Goal: Task Accomplishment & Management: Complete application form

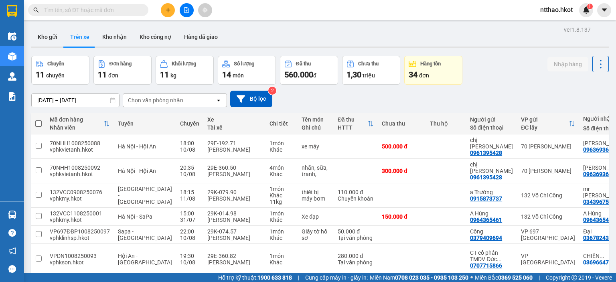
click at [61, 9] on input "text" at bounding box center [91, 10] width 95 height 9
click at [61, 8] on input "text" at bounding box center [91, 10] width 95 height 9
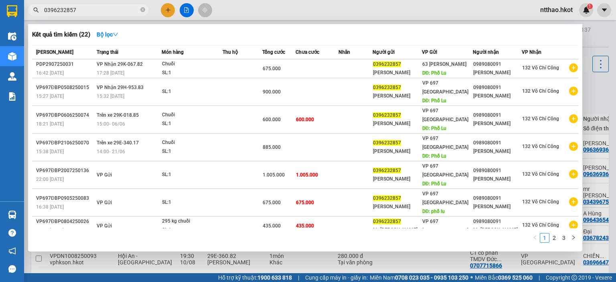
drag, startPoint x: 75, startPoint y: 10, endPoint x: 26, endPoint y: 12, distance: 49.0
click at [26, 12] on div "0396232857" at bounding box center [78, 10] width 156 height 12
type input "0396232857"
click at [168, 10] on div at bounding box center [308, 141] width 616 height 282
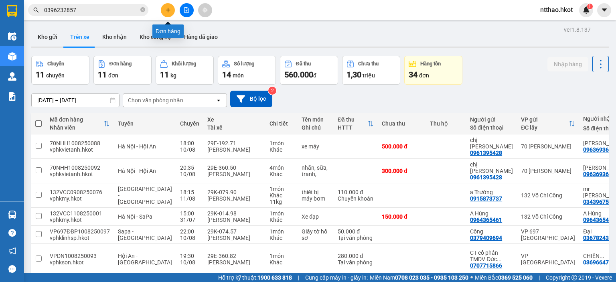
click at [166, 8] on icon "plus" at bounding box center [168, 10] width 6 height 6
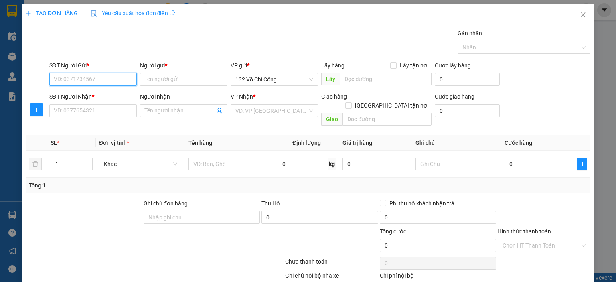
click at [105, 77] on input "SĐT Người Gửi *" at bounding box center [92, 79] width 87 height 13
paste input "0396232857"
type input "0396232857"
click at [95, 97] on div "0396232857 - [GEOGRAPHIC_DATA]" at bounding box center [98, 95] width 90 height 9
type input "[PERSON_NAME]"
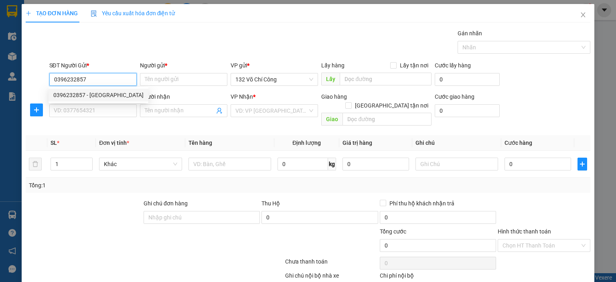
type input "Phố Lu"
type input "0396232857"
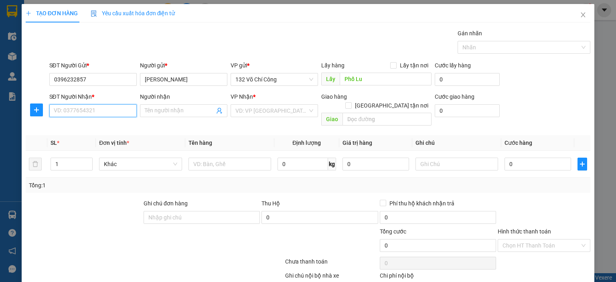
click at [80, 111] on input "SĐT Người Nhận *" at bounding box center [92, 110] width 87 height 13
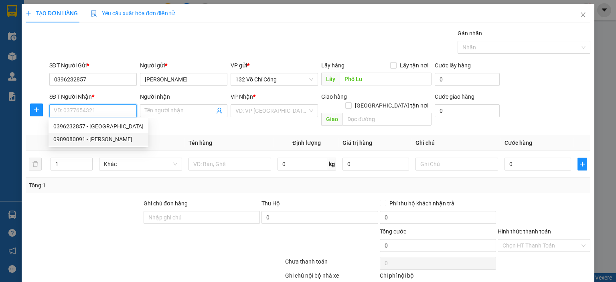
click at [79, 139] on div "0989080091 - [PERSON_NAME]" at bounding box center [98, 139] width 90 height 9
type input "0989080091"
type input "[PERSON_NAME]"
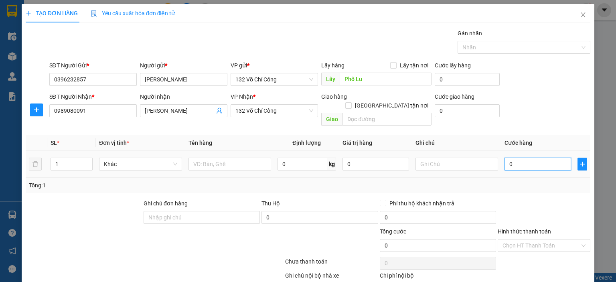
type input "9"
type input "90"
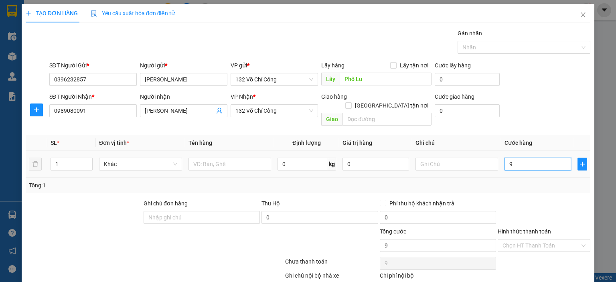
type input "90"
type input "900"
type input "9.000"
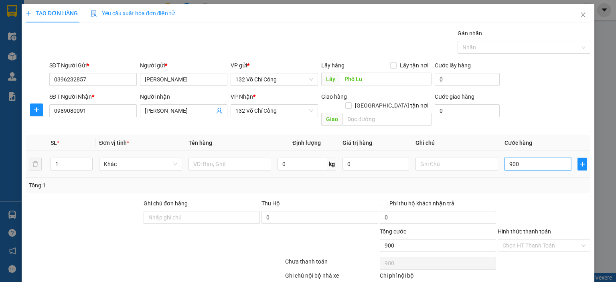
type input "9.000"
type input "90.000"
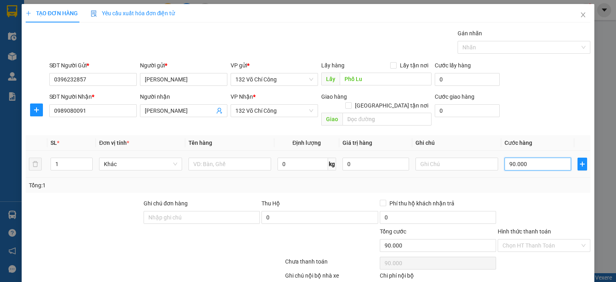
type input "900.000"
click at [461, 158] on input "text" at bounding box center [456, 164] width 83 height 13
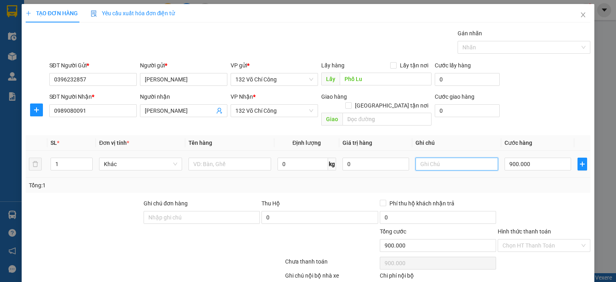
scroll to position [39, 0]
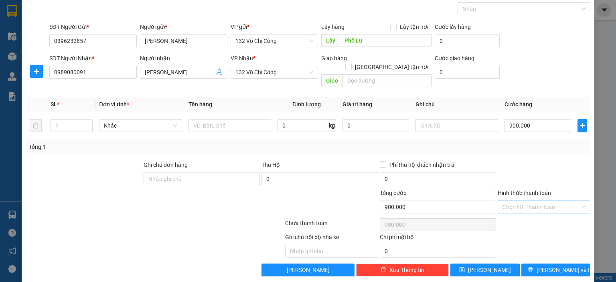
click at [513, 201] on input "Hình thức thanh toán" at bounding box center [541, 207] width 77 height 12
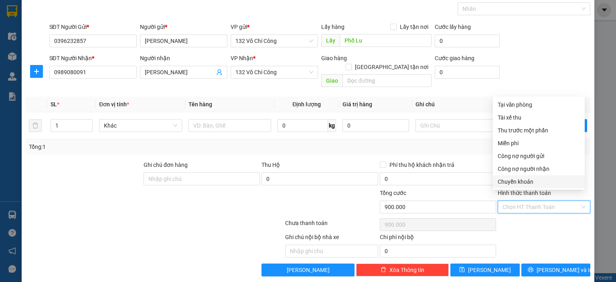
click at [517, 182] on div "Chuyển khoản" at bounding box center [539, 181] width 82 height 9
type input "0"
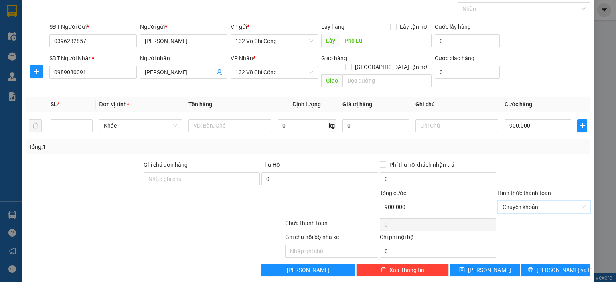
click at [544, 233] on div "Ghi chú nội bộ nhà xe Chi phí nội bộ 0" at bounding box center [308, 245] width 566 height 25
click at [547, 265] on span "[PERSON_NAME] và In" at bounding box center [565, 269] width 56 height 9
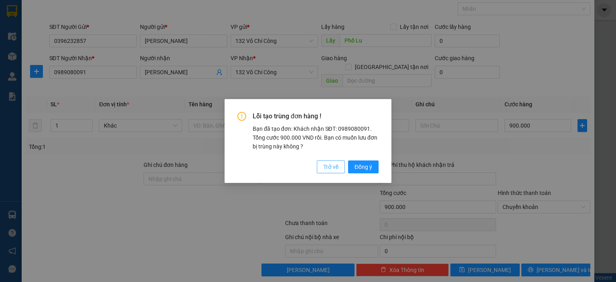
click at [333, 166] on span "Trở về" at bounding box center [330, 166] width 15 height 9
type input "0"
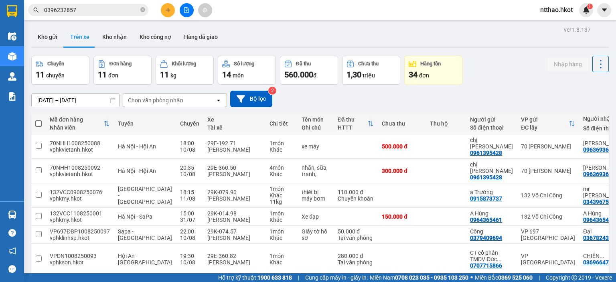
click at [91, 13] on input "0396232857" at bounding box center [91, 10] width 95 height 9
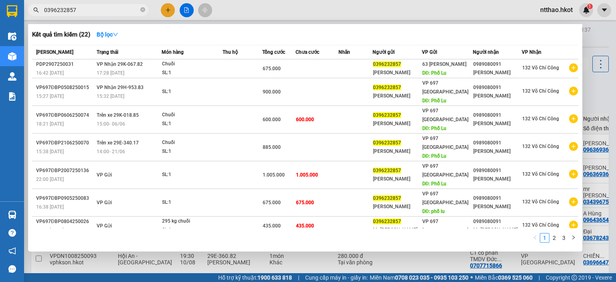
drag, startPoint x: 121, startPoint y: 11, endPoint x: 38, endPoint y: 15, distance: 83.1
click at [38, 15] on span "0396232857" at bounding box center [88, 10] width 120 height 12
click at [167, 10] on div at bounding box center [308, 141] width 616 height 282
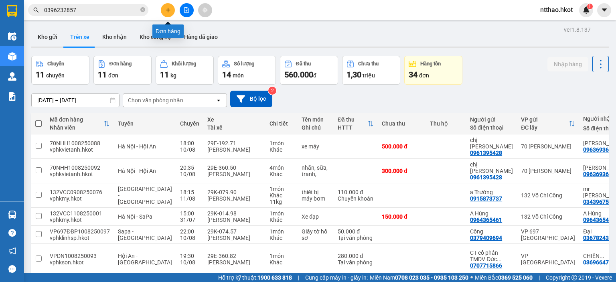
click at [167, 10] on icon "plus" at bounding box center [168, 10] width 6 height 6
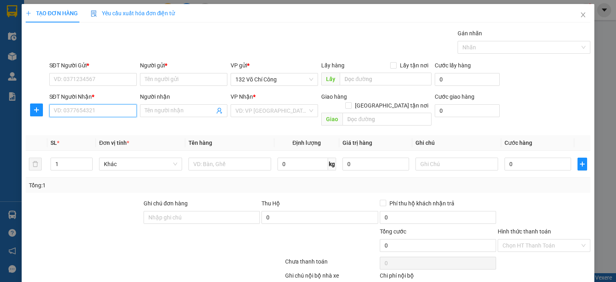
click at [85, 112] on input "SĐT Người Nhận *" at bounding box center [92, 110] width 87 height 13
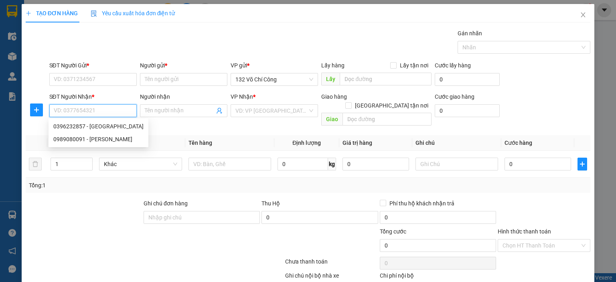
paste input "0396232857"
type input "0396232857"
click at [93, 126] on div "0396232857 - [GEOGRAPHIC_DATA]" at bounding box center [98, 126] width 90 height 9
type input "[PERSON_NAME]"
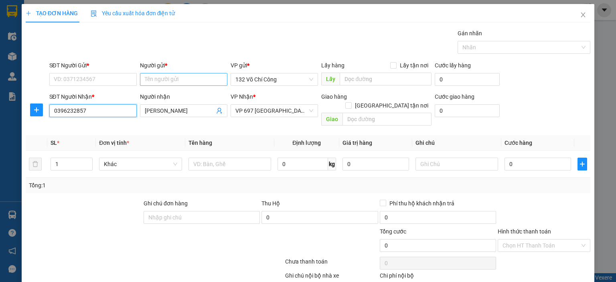
type input "0396232857"
click at [158, 80] on input "Người gửi *" at bounding box center [183, 79] width 87 height 13
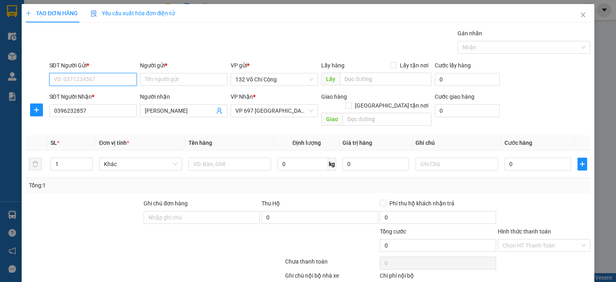
click at [102, 77] on input "SĐT Người Gửi *" at bounding box center [92, 79] width 87 height 13
type input "0989080091"
click at [94, 94] on div "0989080091 - [PERSON_NAME]" at bounding box center [92, 95] width 79 height 9
type input "[PERSON_NAME]"
type input "0989080091"
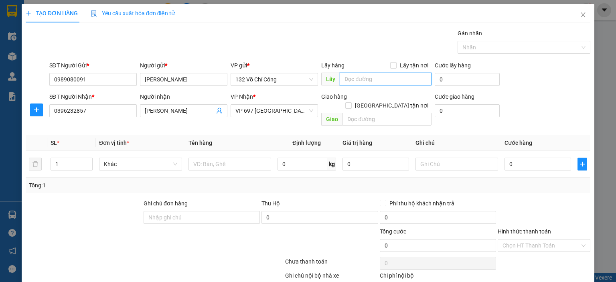
click at [363, 78] on input "text" at bounding box center [386, 79] width 92 height 13
type input "1"
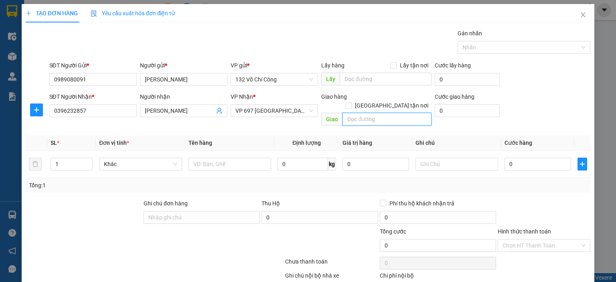
click at [395, 113] on input "text" at bounding box center [386, 119] width 89 height 13
type input "nút giao Phố Lu"
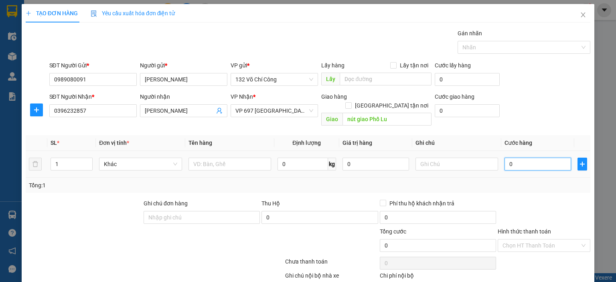
type input "3"
type input "30"
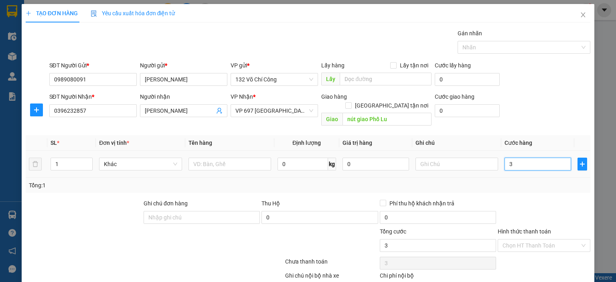
type input "30"
type input "300"
type input "3.000"
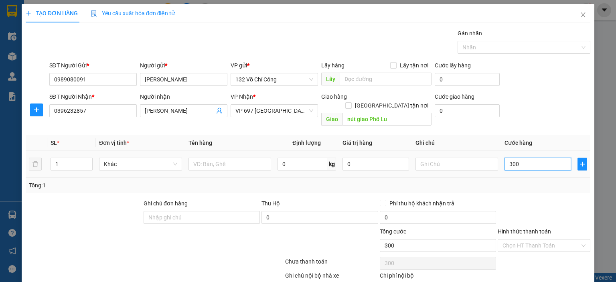
type input "3.000"
type input "30.000"
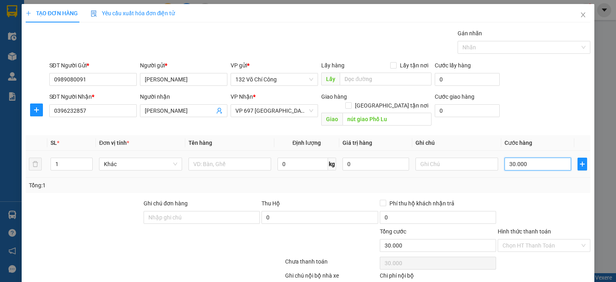
type input "300.000"
click at [510, 181] on div "Tổng: 1" at bounding box center [308, 185] width 558 height 9
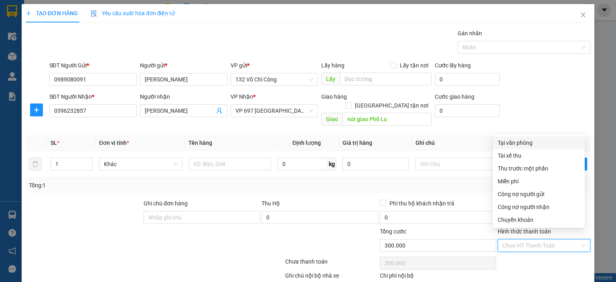
click at [522, 239] on input "Hình thức thanh toán" at bounding box center [541, 245] width 77 height 12
click at [523, 221] on div "Chuyển khoản" at bounding box center [539, 219] width 82 height 9
type input "0"
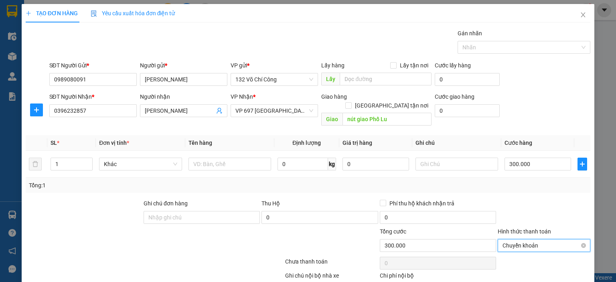
scroll to position [39, 0]
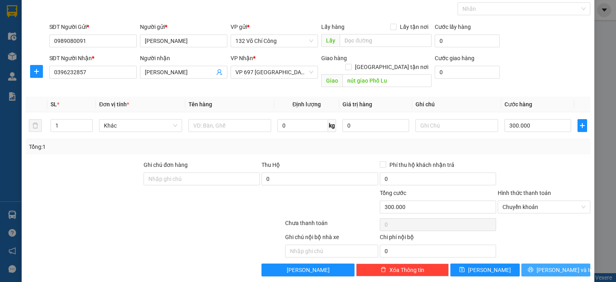
click at [543, 263] on button "[PERSON_NAME] và In" at bounding box center [555, 269] width 69 height 13
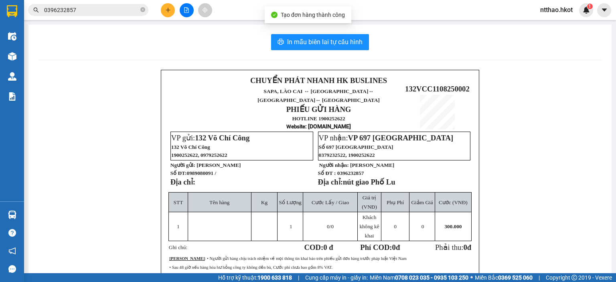
scroll to position [40, 0]
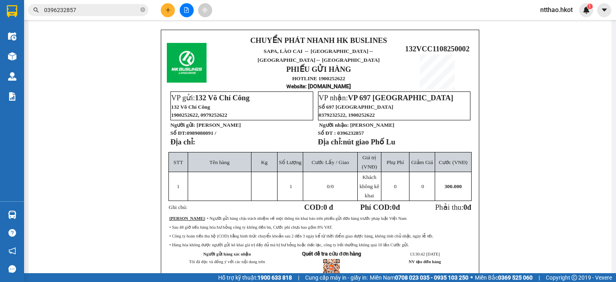
click at [513, 94] on div "CHUYỂN PHÁT NHANH HK BUSLINES SAPA, [GEOGRAPHIC_DATA] ↔ [GEOGRAPHIC_DATA] ↔ [GE…" at bounding box center [320, 167] width 564 height 274
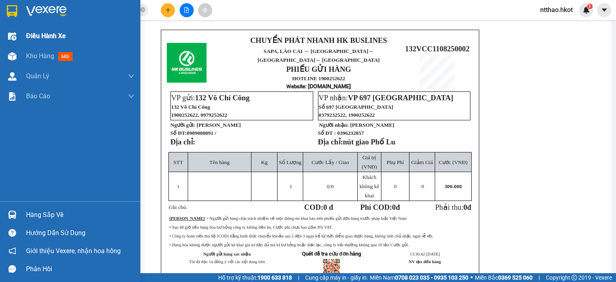
click at [47, 38] on span "Điều hành xe" at bounding box center [46, 36] width 40 height 10
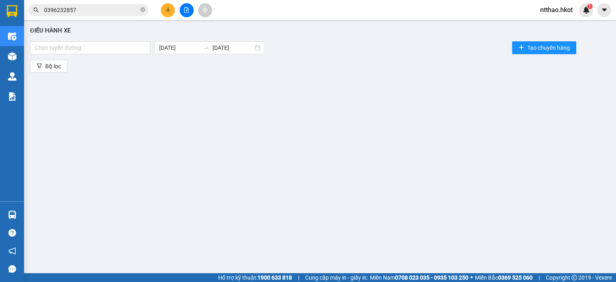
click at [85, 12] on input "0396232857" at bounding box center [91, 10] width 95 height 9
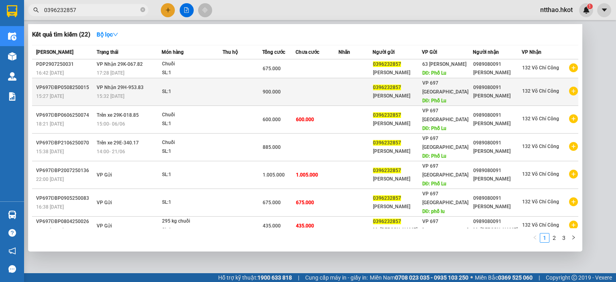
click at [159, 93] on div "15:32 [DATE]" at bounding box center [129, 96] width 65 height 9
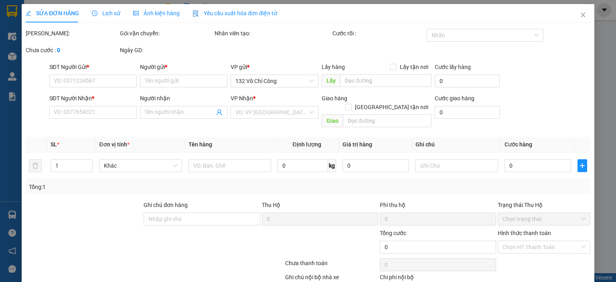
type input "0396232857"
type input "[PERSON_NAME]"
type input "Phố Lu"
type input "0989080091"
type input "[PERSON_NAME]"
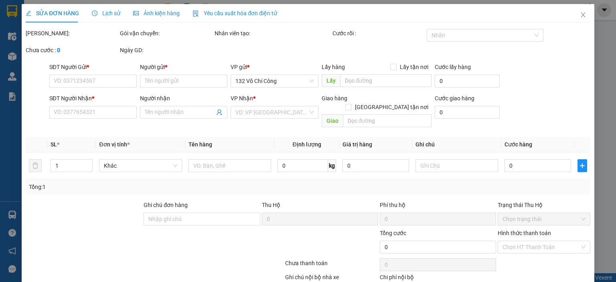
type input "900.000"
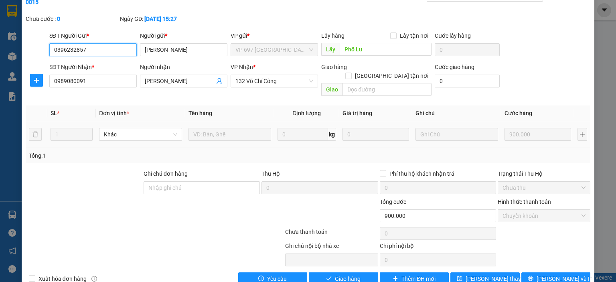
scroll to position [41, 0]
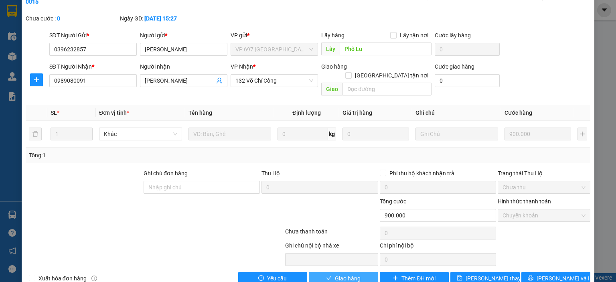
click at [330, 272] on button "Giao hàng" at bounding box center [343, 278] width 69 height 13
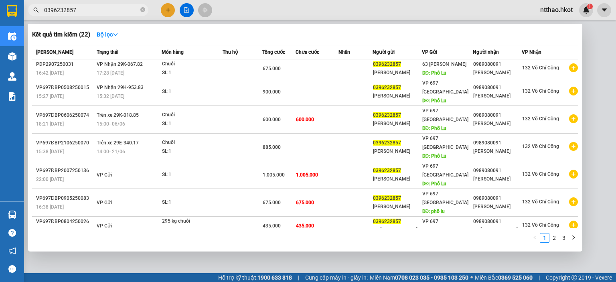
click at [87, 10] on input "0396232857" at bounding box center [91, 10] width 95 height 9
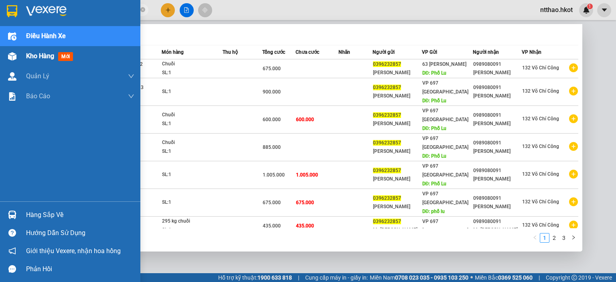
click at [40, 57] on span "Kho hàng" at bounding box center [40, 56] width 28 height 8
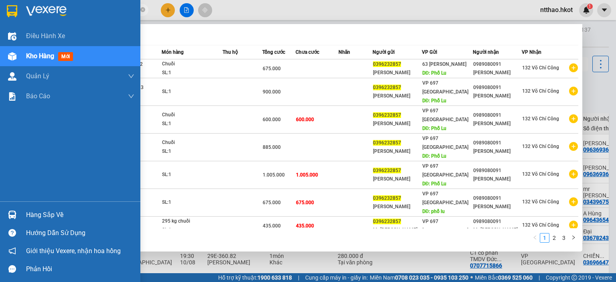
click at [38, 56] on span "Kho hàng" at bounding box center [40, 56] width 28 height 8
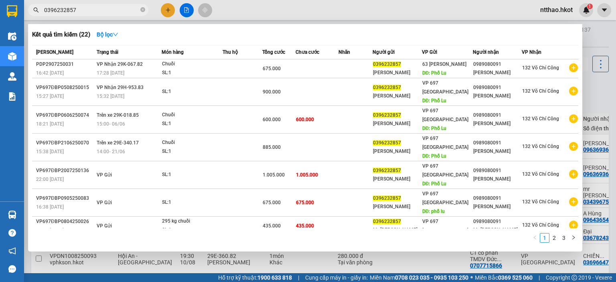
click at [261, 1] on div at bounding box center [308, 141] width 616 height 282
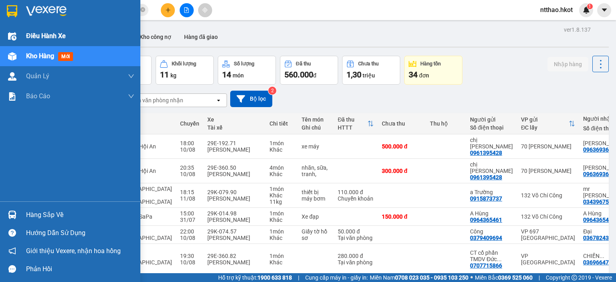
click at [32, 34] on span "Điều hành xe" at bounding box center [46, 36] width 40 height 10
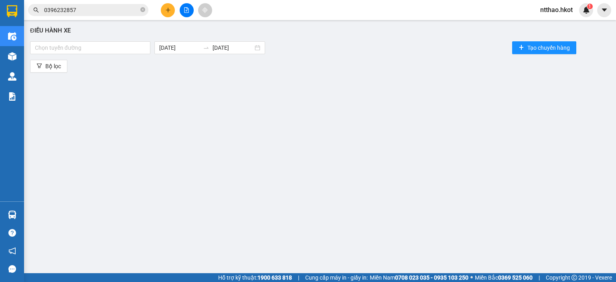
click at [299, 10] on div "Kết quả tìm kiếm ( 22 ) Bộ lọc Mã ĐH Trạng thái Món hàng Thu hộ Tổng cước Chưa …" at bounding box center [308, 10] width 616 height 20
click at [187, 9] on icon "file-add" at bounding box center [186, 10] width 4 height 6
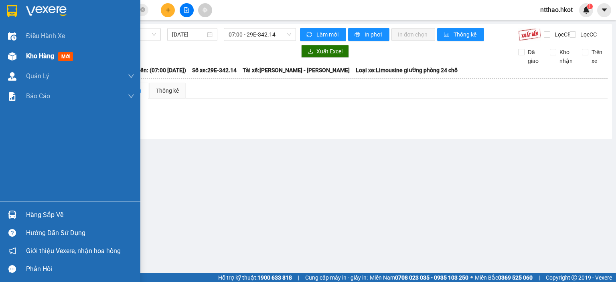
click at [39, 55] on span "Kho hàng" at bounding box center [40, 56] width 28 height 8
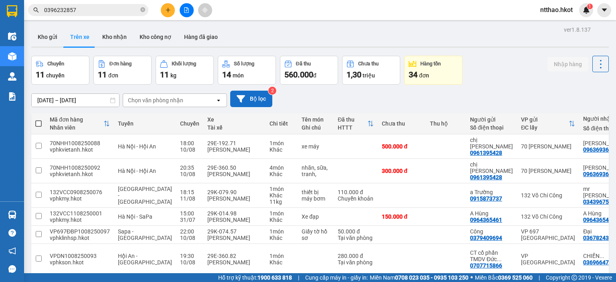
click at [257, 101] on button "Bộ lọc" at bounding box center [251, 99] width 42 height 16
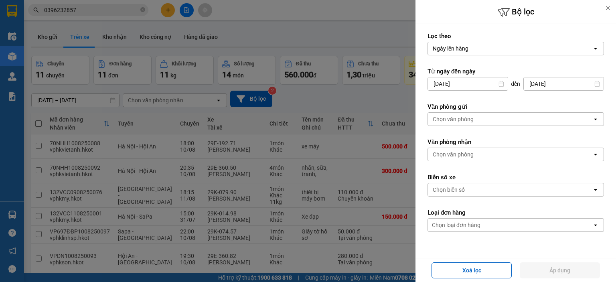
click at [451, 120] on div "Chọn văn phòng" at bounding box center [453, 119] width 41 height 8
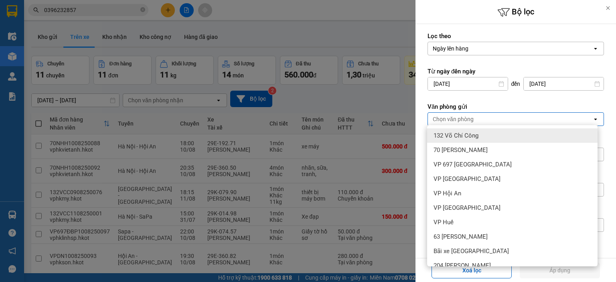
click at [465, 138] on span "132 Võ Chí Công" at bounding box center [456, 136] width 45 height 8
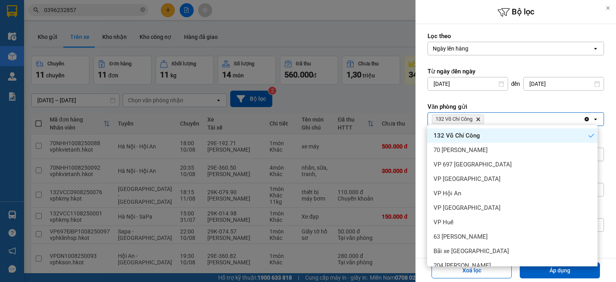
click at [604, 109] on div "Lọc theo Ngày lên hàng open Từ ngày đến [DATE] Press the down arrow key to inte…" at bounding box center [515, 168] width 201 height 288
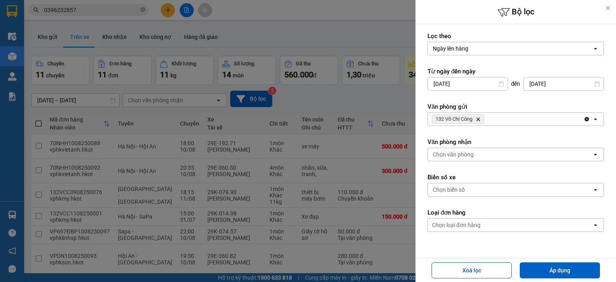
click at [473, 154] on div "Chọn văn phòng" at bounding box center [510, 154] width 164 height 13
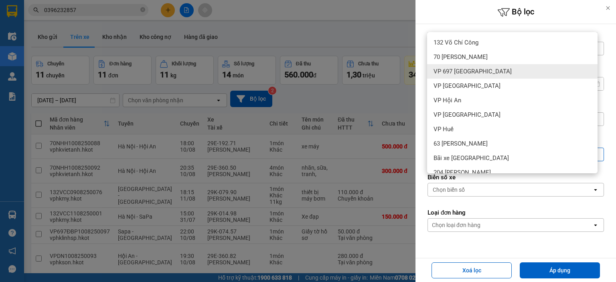
click at [452, 70] on span "VP 697 [GEOGRAPHIC_DATA]" at bounding box center [473, 71] width 78 height 8
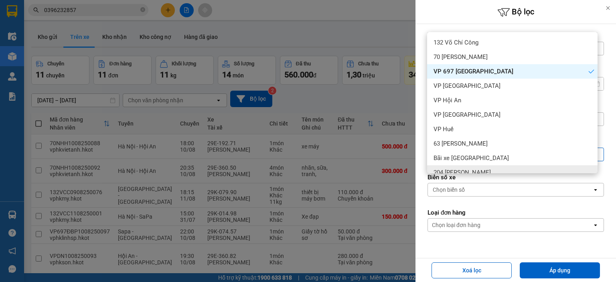
click at [557, 205] on form "Lọc theo Ngày lên hàng open Từ ngày đến [DATE] Press the down arrow key to inte…" at bounding box center [516, 168] width 176 height 272
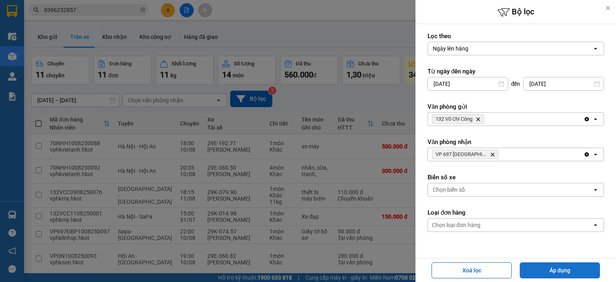
click at [563, 271] on button "Áp dụng" at bounding box center [560, 270] width 80 height 16
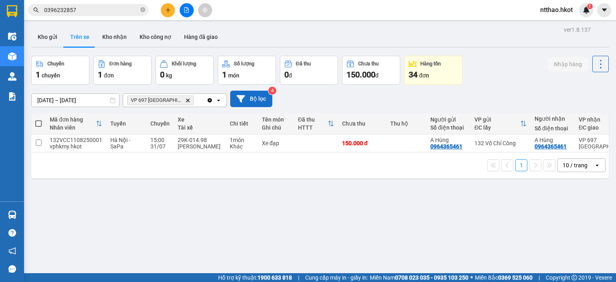
click at [249, 98] on button "Bộ lọc" at bounding box center [251, 99] width 42 height 16
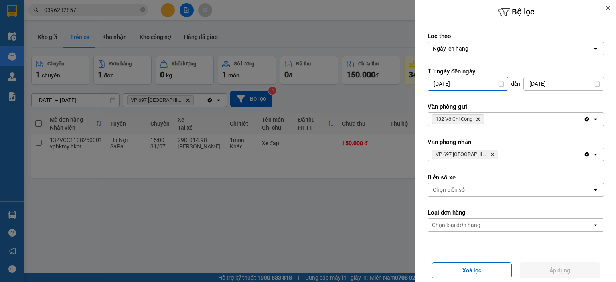
click at [440, 81] on input "[DATE]" at bounding box center [468, 83] width 80 height 13
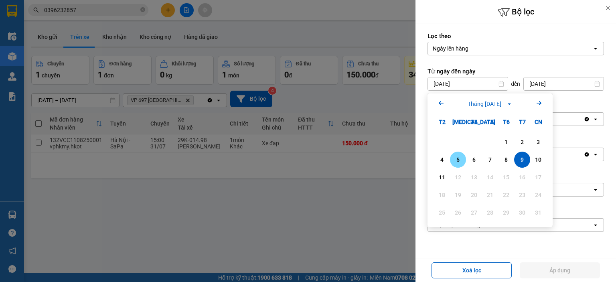
click at [457, 159] on div "5" at bounding box center [457, 160] width 11 height 10
type input "[DATE]"
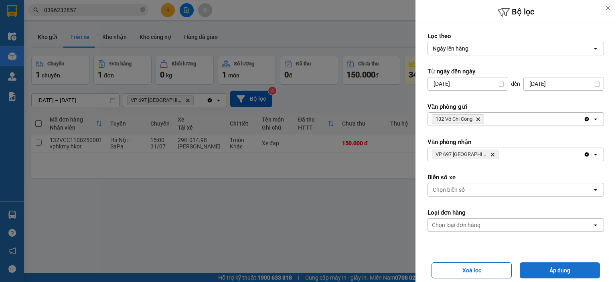
click at [556, 272] on button "Áp dụng" at bounding box center [560, 270] width 80 height 16
type input "[DATE] – [DATE]"
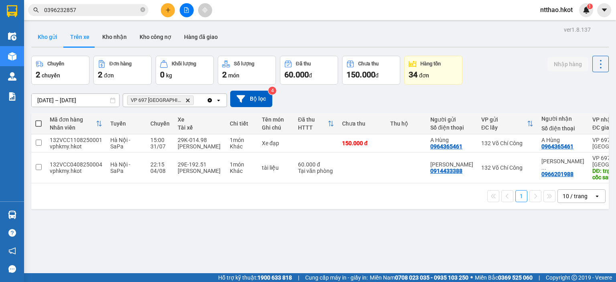
click at [46, 35] on button "Kho gửi" at bounding box center [47, 36] width 32 height 19
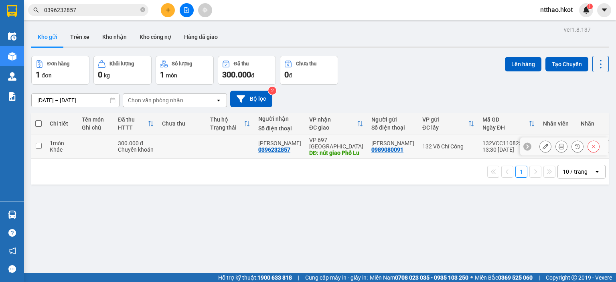
click at [39, 149] on input "checkbox" at bounding box center [39, 146] width 6 height 6
checkbox input "true"
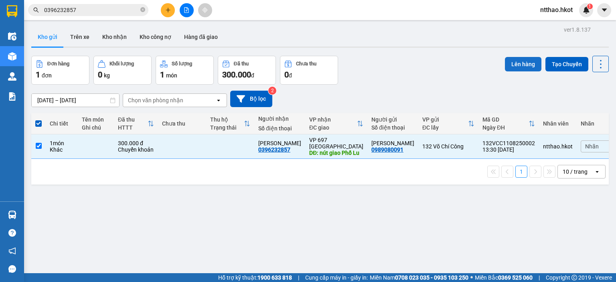
click at [512, 61] on button "Lên hàng" at bounding box center [523, 64] width 36 height 14
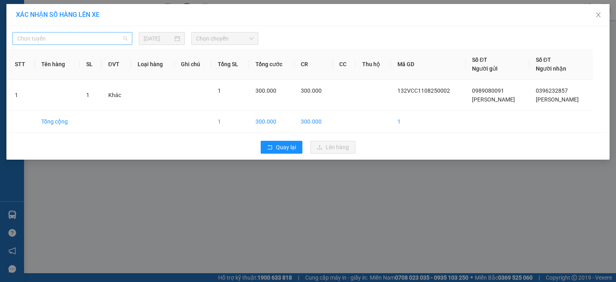
click at [69, 38] on span "Chọn tuyến" at bounding box center [72, 38] width 110 height 12
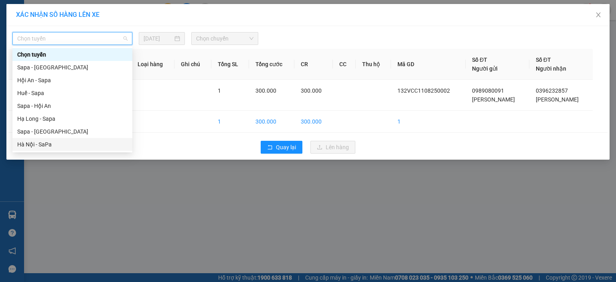
click at [31, 142] on div "Hà Nội - SaPa" at bounding box center [72, 144] width 110 height 9
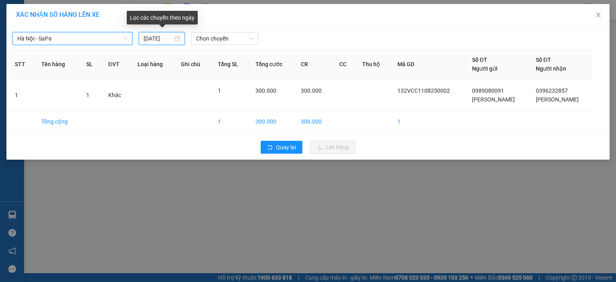
click at [151, 38] on input "[DATE]" at bounding box center [158, 38] width 29 height 9
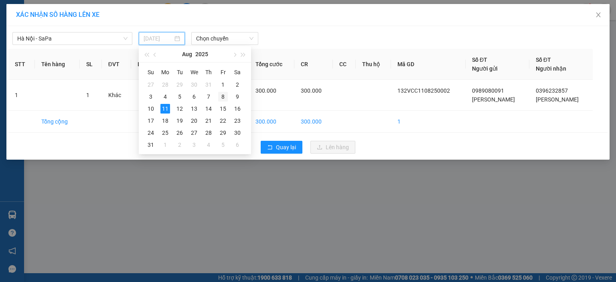
click at [224, 98] on div "8" at bounding box center [223, 97] width 10 height 10
type input "[DATE]"
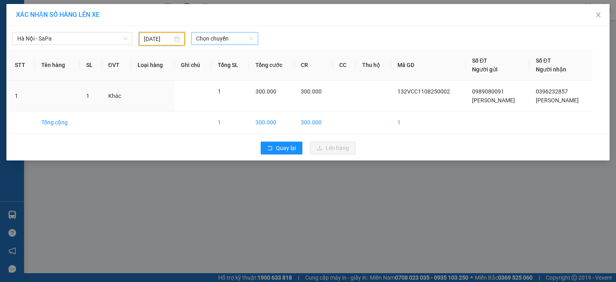
click at [217, 39] on span "Chọn chuyến" at bounding box center [225, 38] width 58 height 12
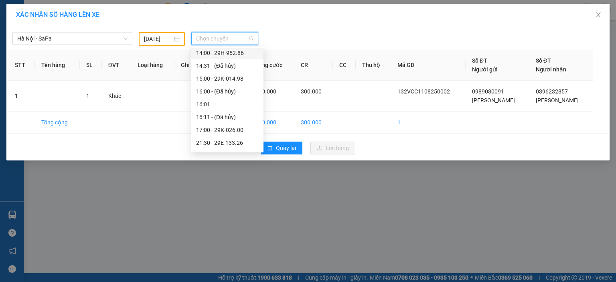
scroll to position [273, 0]
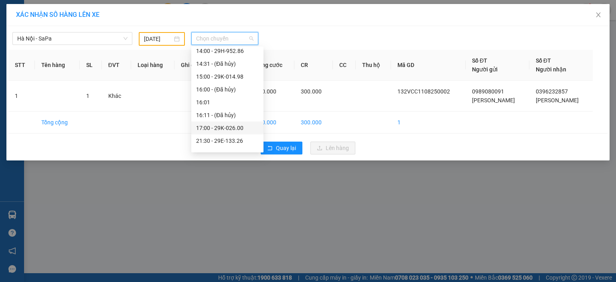
click at [226, 126] on div "17:00 - 29K-026.00" at bounding box center [227, 128] width 63 height 9
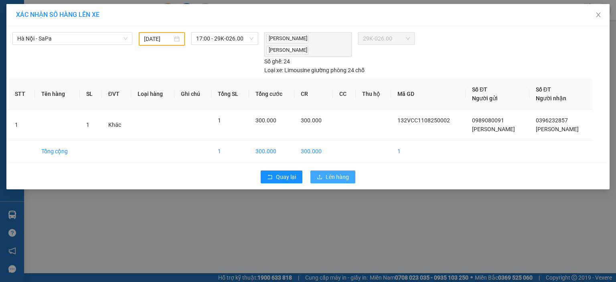
click at [340, 172] on span "Lên hàng" at bounding box center [337, 176] width 23 height 9
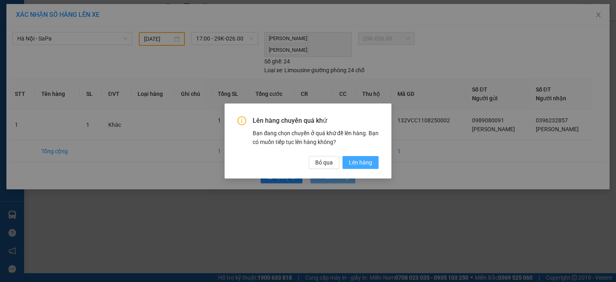
click at [364, 163] on span "Lên hàng" at bounding box center [360, 162] width 23 height 9
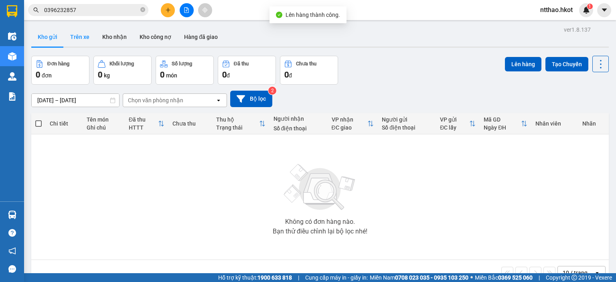
click at [81, 37] on button "Trên xe" at bounding box center [80, 36] width 32 height 19
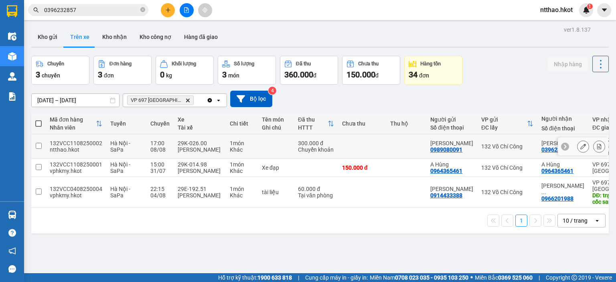
click at [40, 148] on input "checkbox" at bounding box center [39, 146] width 6 height 6
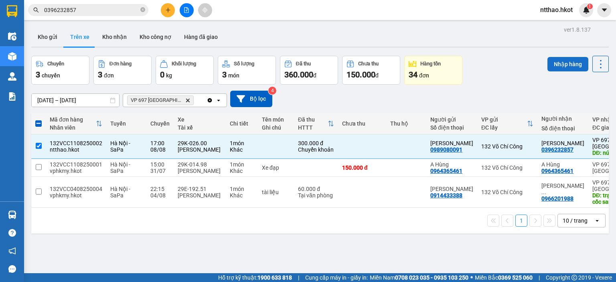
click at [559, 62] on button "Nhập hàng" at bounding box center [567, 64] width 41 height 14
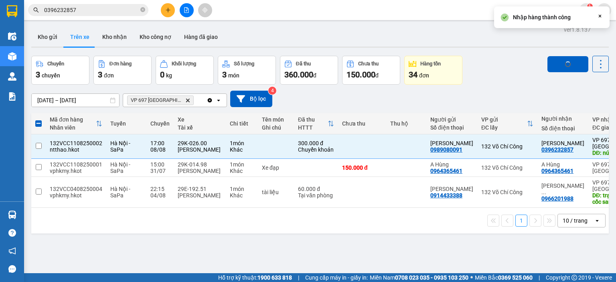
checkbox input "false"
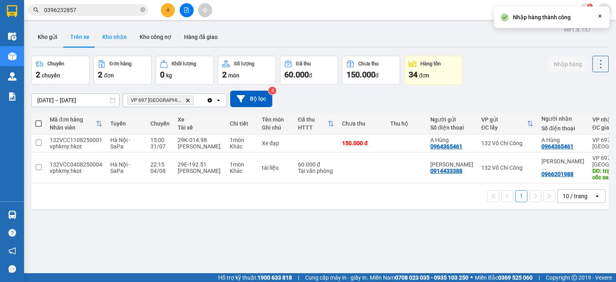
click at [111, 38] on button "Kho nhận" at bounding box center [114, 36] width 37 height 19
type input "[DATE] – [DATE]"
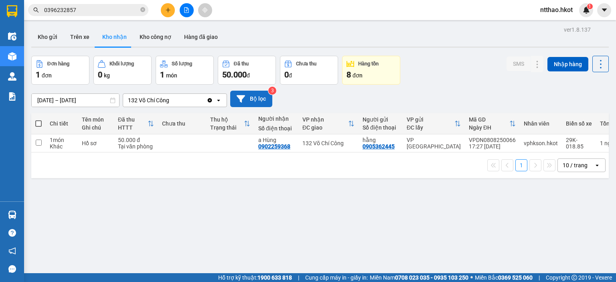
click at [247, 96] on button "Bộ lọc" at bounding box center [251, 99] width 42 height 16
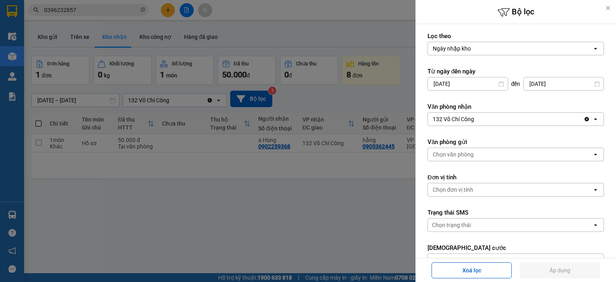
click at [436, 82] on input "[DATE]" at bounding box center [468, 83] width 80 height 13
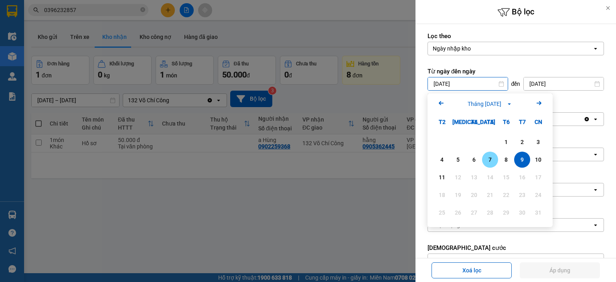
click at [492, 160] on div "7" at bounding box center [489, 160] width 11 height 10
type input "[DATE]"
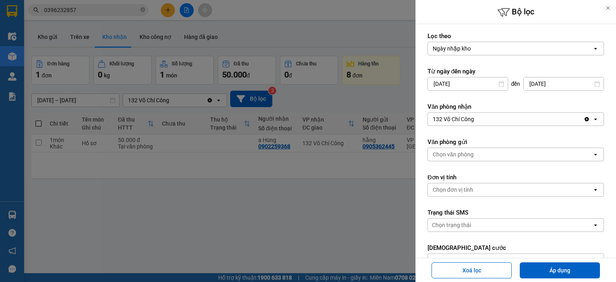
click at [477, 118] on div "132 Võ Chí Công" at bounding box center [506, 119] width 156 height 13
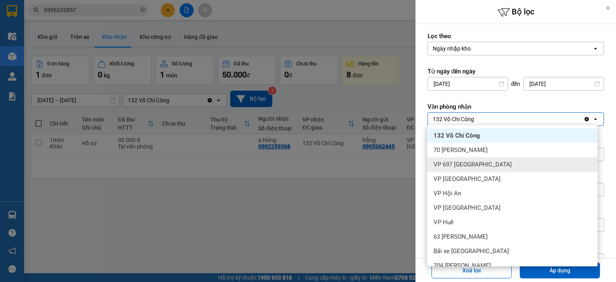
click at [461, 161] on span "VP 697 [GEOGRAPHIC_DATA]" at bounding box center [473, 164] width 78 height 8
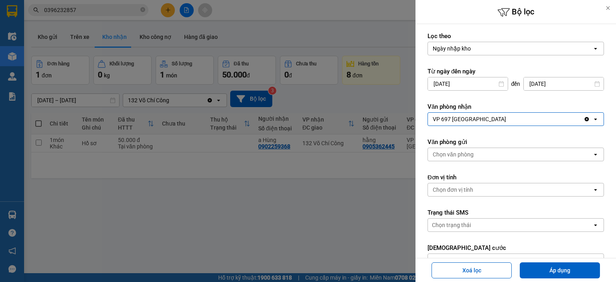
click at [469, 150] on div "Chọn văn phòng" at bounding box center [453, 154] width 41 height 8
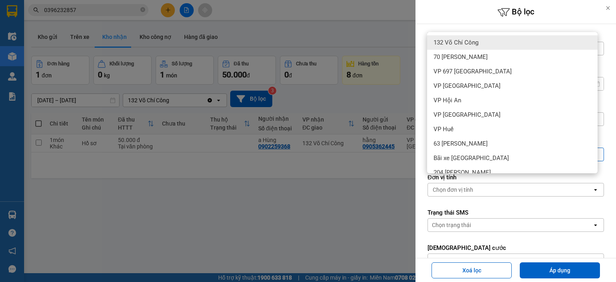
click at [460, 44] on span "132 Võ Chí Công" at bounding box center [456, 43] width 45 height 8
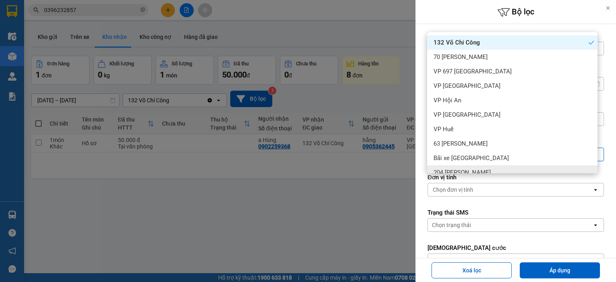
click at [602, 203] on div "Lọc theo Ngày nhập kho open Từ ngày đến [DATE] Press the down arrow key to inte…" at bounding box center [515, 261] width 201 height 475
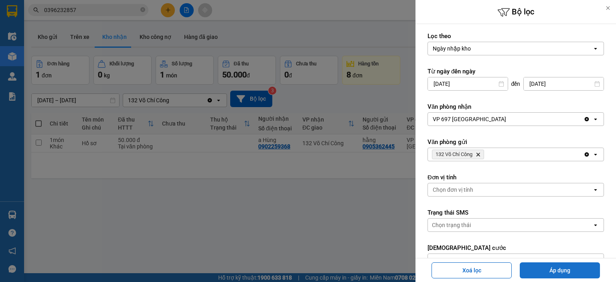
click at [567, 271] on button "Áp dụng" at bounding box center [560, 270] width 80 height 16
type input "[DATE] – [DATE]"
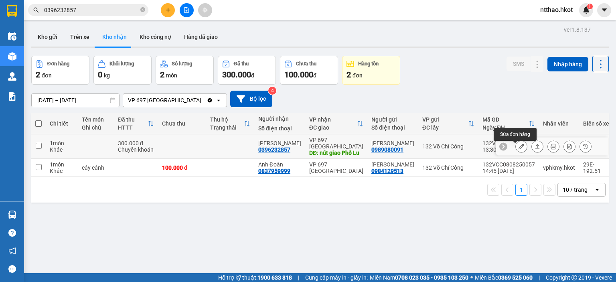
click at [519, 148] on icon at bounding box center [522, 147] width 6 height 6
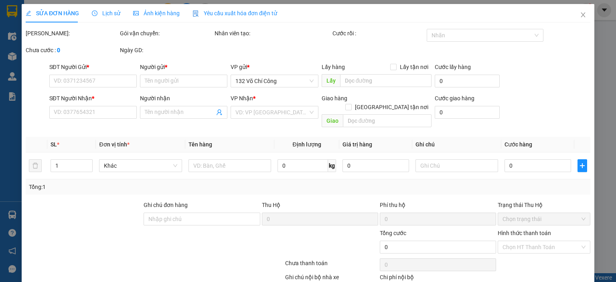
type input "0989080091"
type input "[PERSON_NAME]"
type input "0396232857"
type input "[PERSON_NAME]"
type input "nút giao Phố Lu"
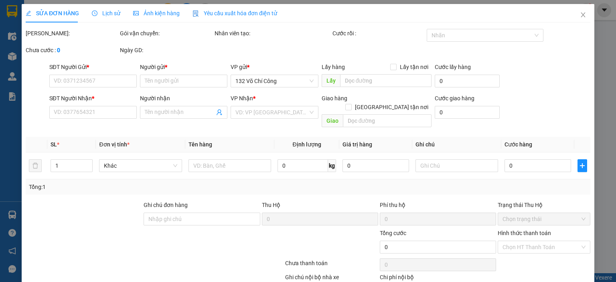
type input "300.000"
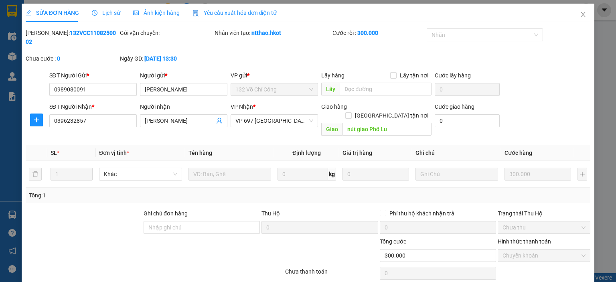
scroll to position [41, 0]
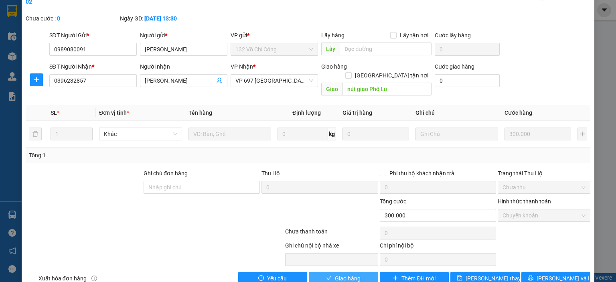
click at [336, 274] on span "Giao hàng" at bounding box center [348, 278] width 26 height 9
